Goal: Navigation & Orientation: Find specific page/section

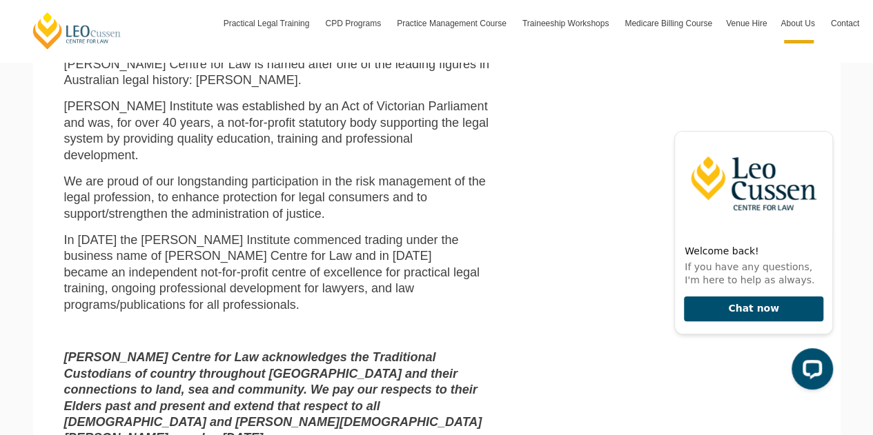
scroll to position [614, 0]
